Goal: Find specific page/section: Find specific page/section

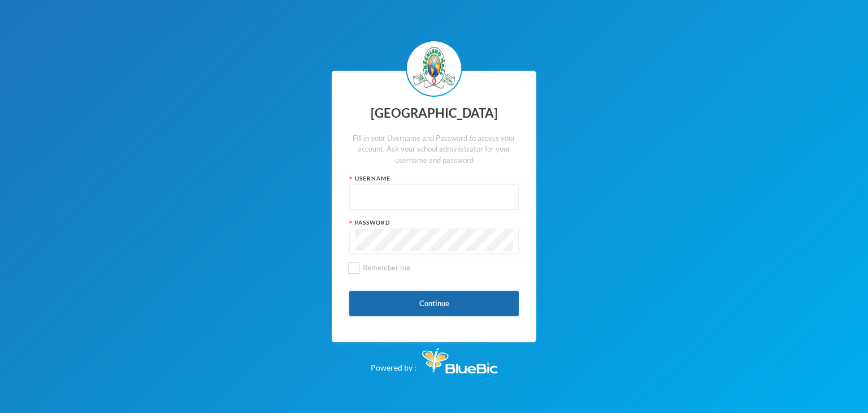
type input "glhc21"
click at [441, 297] on button "Continue" at bounding box center [434, 302] width 170 height 25
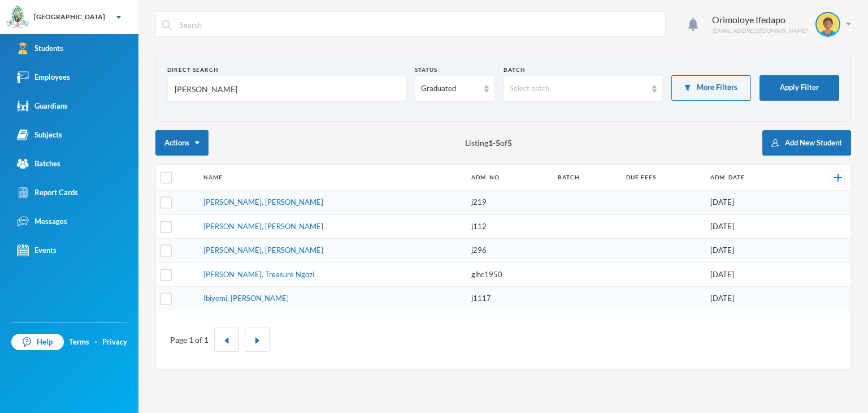
click at [210, 93] on input "[PERSON_NAME]" at bounding box center [286, 88] width 227 height 25
click at [449, 90] on div "Graduated" at bounding box center [449, 88] width 57 height 11
click at [445, 116] on span "Enrolled" at bounding box center [437, 114] width 30 height 10
click at [459, 86] on div "Enrolled" at bounding box center [449, 88] width 57 height 11
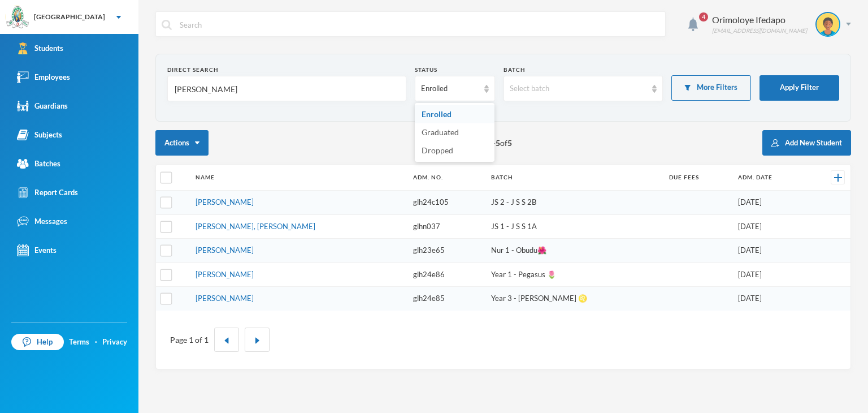
click at [247, 87] on input "[PERSON_NAME]" at bounding box center [286, 88] width 227 height 25
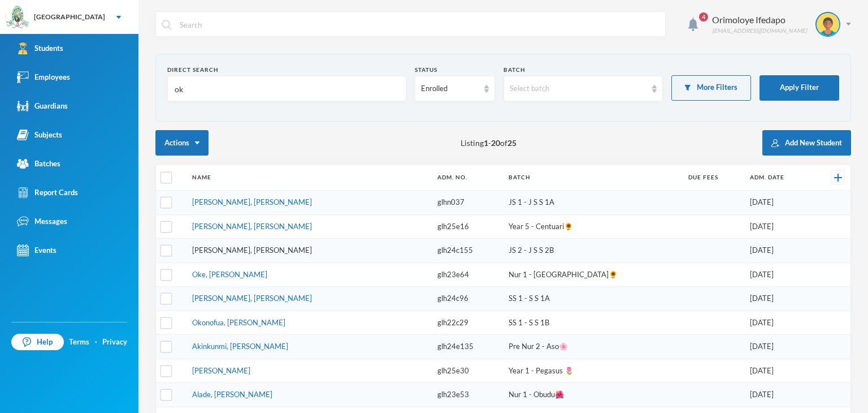
type input "ok"
click at [265, 246] on link "[PERSON_NAME], [PERSON_NAME]" at bounding box center [252, 249] width 120 height 9
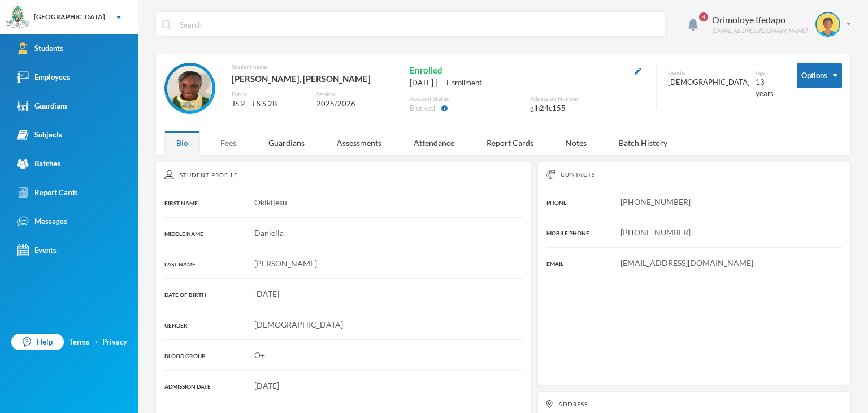
click at [235, 140] on div "Fees" at bounding box center [229, 143] width 40 height 24
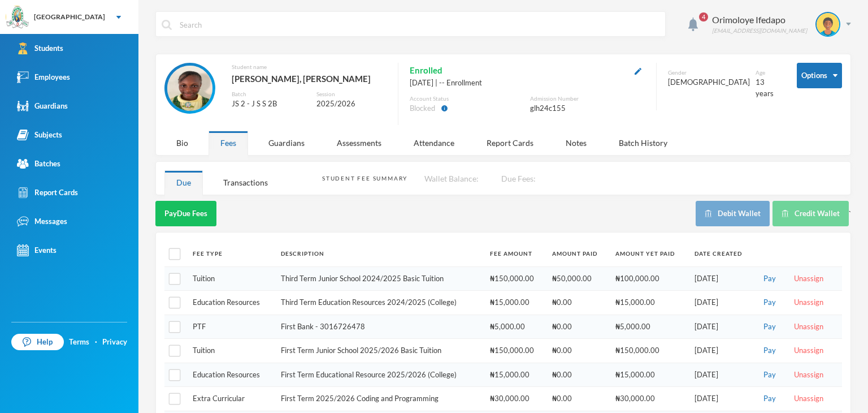
scroll to position [88, 0]
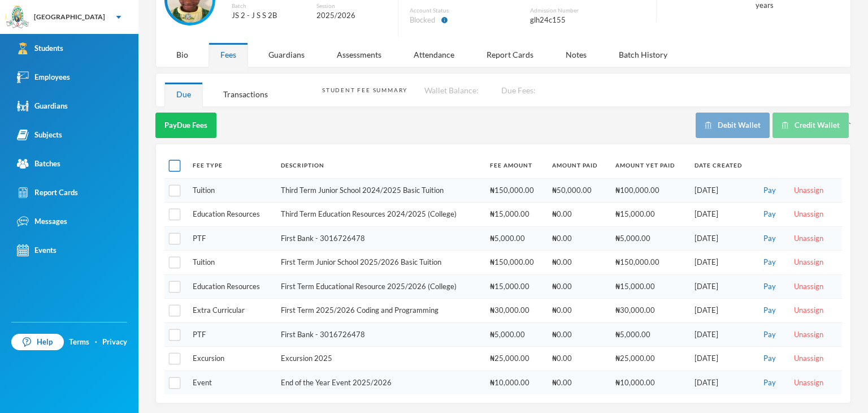
click at [176, 162] on input "checkbox" at bounding box center [175, 166] width 12 height 12
checkbox input "true"
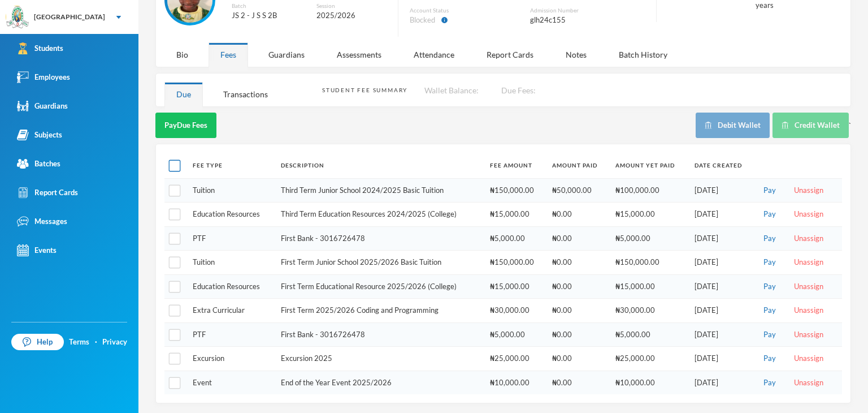
checkbox input "true"
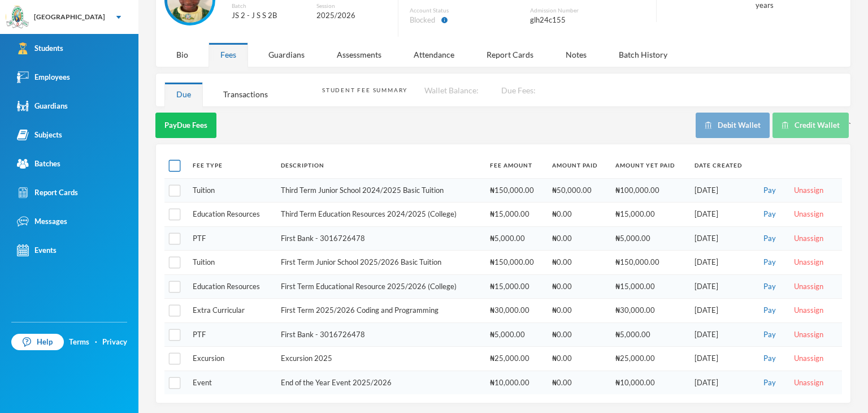
checkbox input "true"
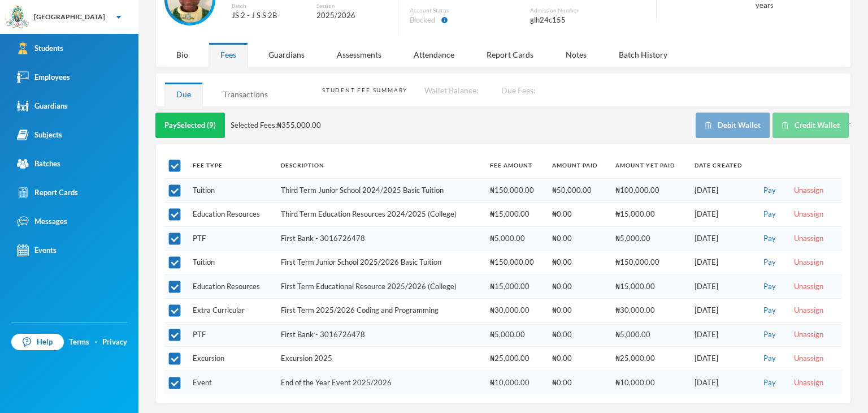
click at [251, 90] on div "Transactions" at bounding box center [245, 94] width 68 height 24
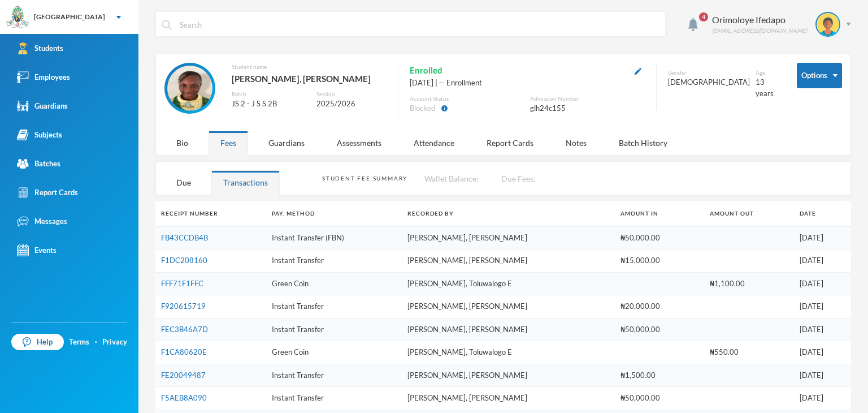
scroll to position [0, 0]
click at [192, 181] on div "Due" at bounding box center [183, 182] width 38 height 24
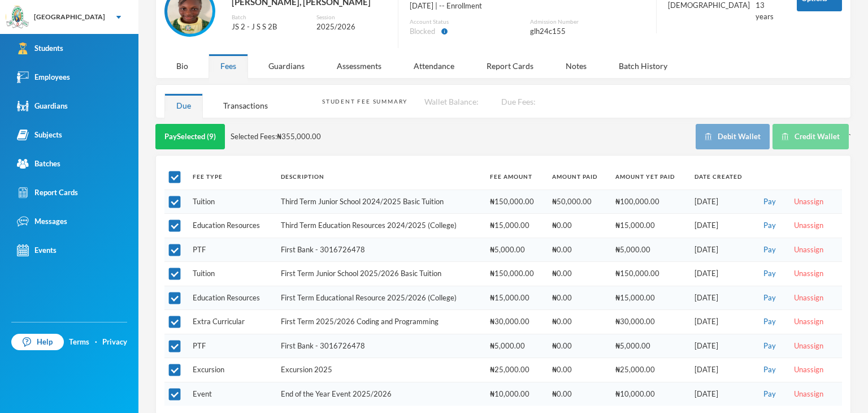
scroll to position [88, 0]
